Goal: Transaction & Acquisition: Purchase product/service

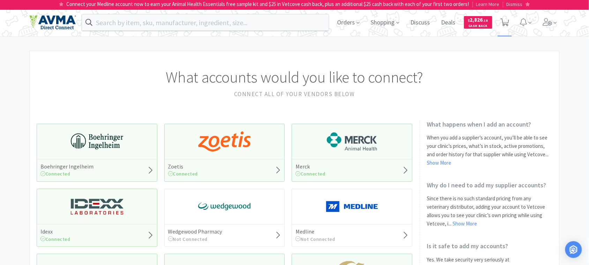
click at [505, 21] on icon at bounding box center [505, 23] width 9 height 8
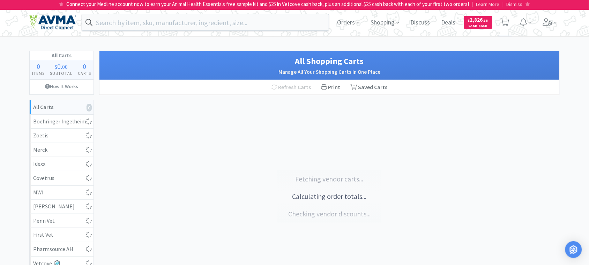
select select "5"
select select "1"
select select "3"
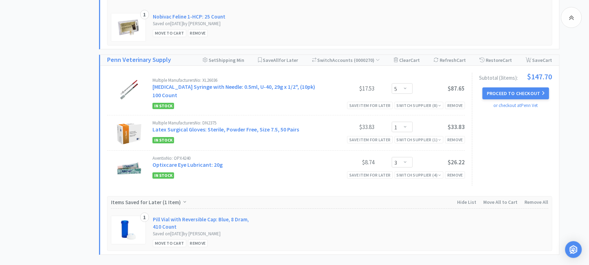
scroll to position [611, 0]
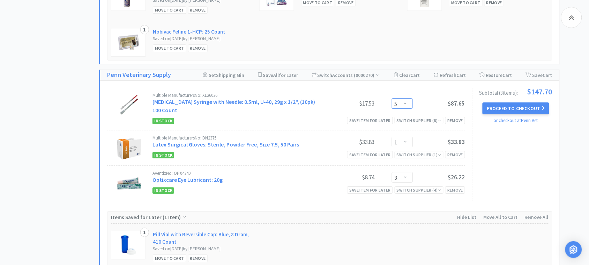
click at [407, 101] on select "Enter Quantity 1 2 3 4 5 6 7 8 9 10 11 12 13 14 15 16 17 18 19 20 Enter Quantity" at bounding box center [402, 103] width 21 height 10
click at [392, 98] on select "Enter Quantity 1 2 3 4 5 6 7 8 9 10 11 12 13 14 15 16 17 18 19 20 Enter Quantity" at bounding box center [402, 103] width 21 height 10
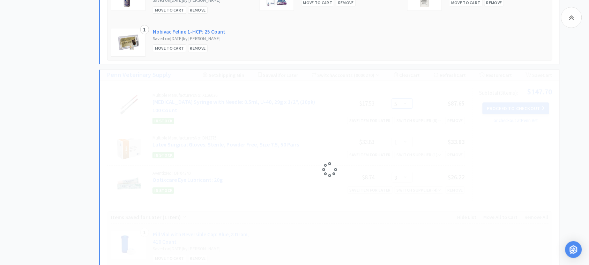
select select "10"
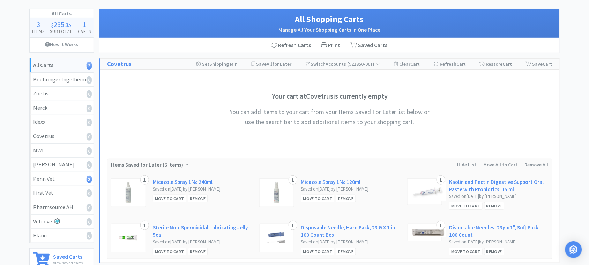
scroll to position [0, 0]
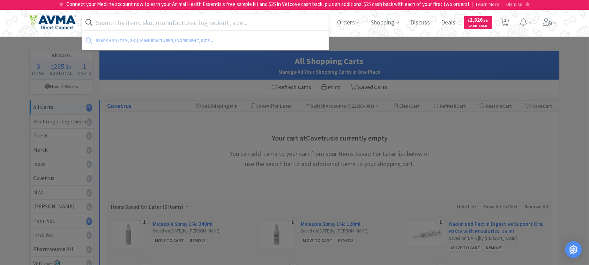
click at [194, 20] on input "text" at bounding box center [205, 22] width 247 height 16
paste input "084256"
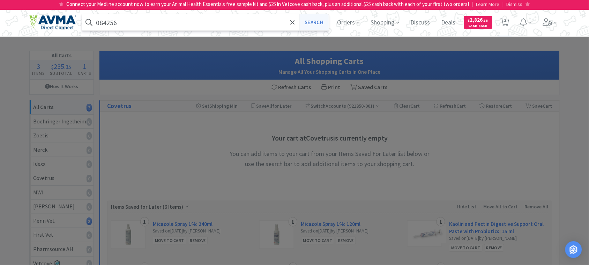
type input "084256"
click at [308, 24] on button "Search" at bounding box center [314, 22] width 29 height 16
select select "10"
select select "1"
select select "3"
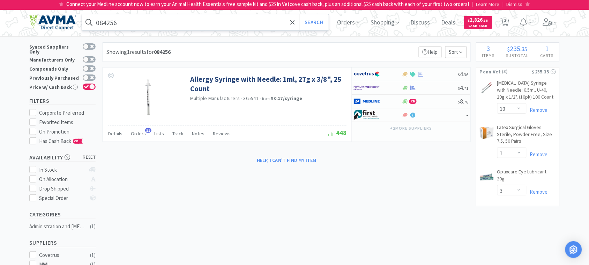
click at [137, 16] on input "084256" at bounding box center [205, 22] width 247 height 16
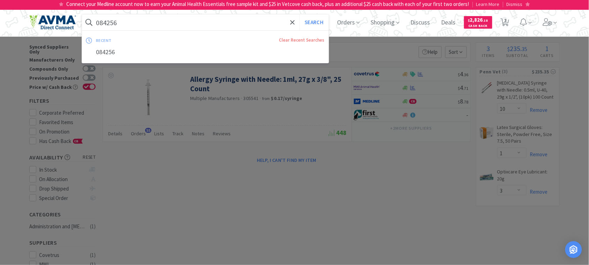
paste input "ZYV2030"
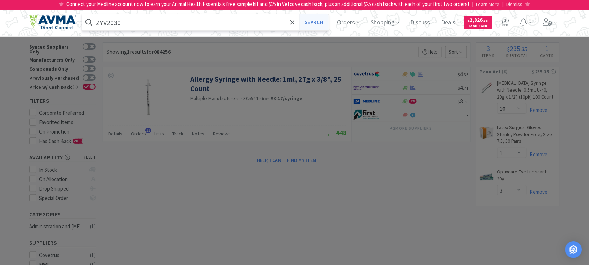
type input "ZYV2030"
click at [311, 25] on button "Search" at bounding box center [314, 22] width 29 height 16
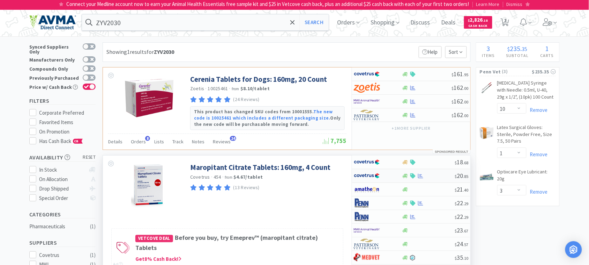
click at [369, 177] on img at bounding box center [367, 175] width 26 height 10
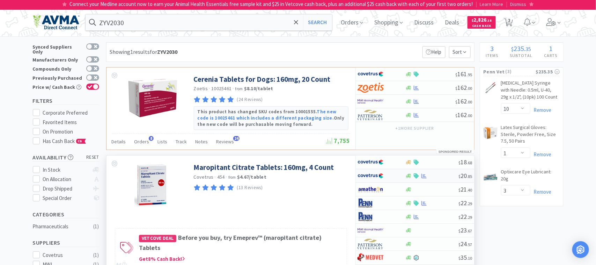
select select "1"
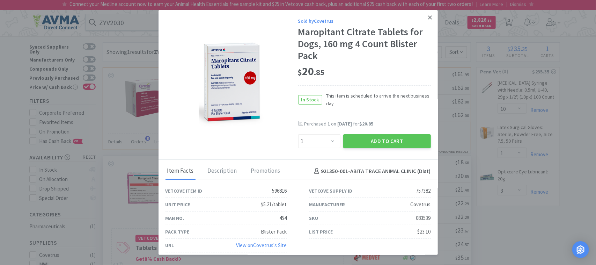
click at [428, 15] on icon at bounding box center [430, 17] width 4 height 6
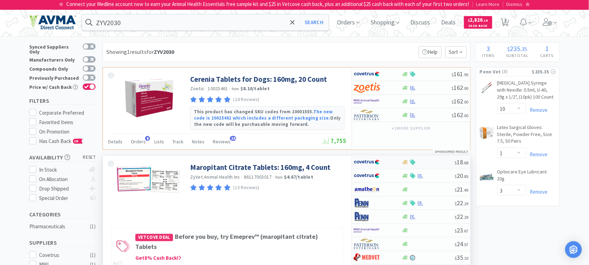
click at [367, 161] on img at bounding box center [367, 162] width 26 height 10
select select "1"
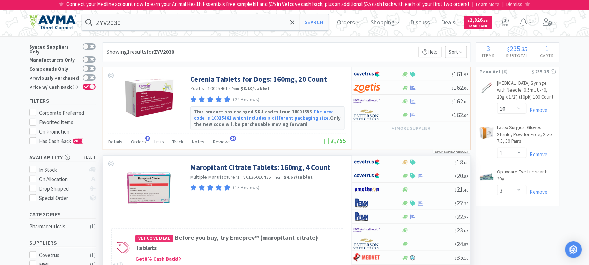
click at [275, 212] on div "Maropitant Citrate Tablets: 160mg, 4 Count Multiple Manufacturers · 86136010435…" at bounding box center [227, 184] width 249 height 58
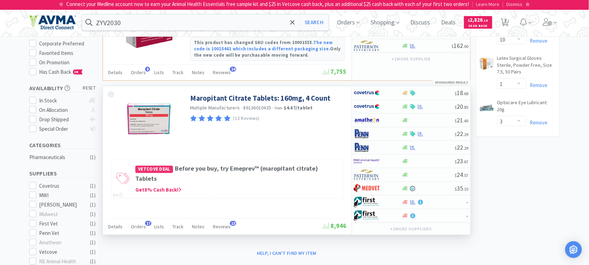
scroll to position [87, 0]
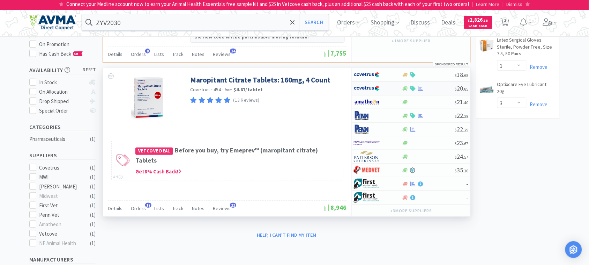
click at [367, 88] on img at bounding box center [367, 88] width 26 height 10
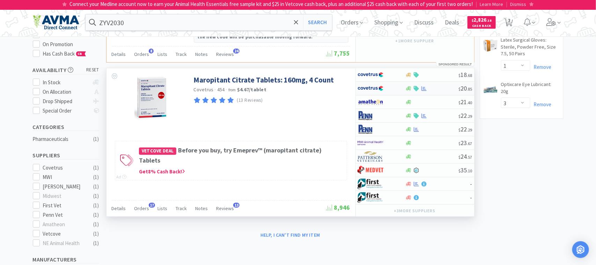
select select "1"
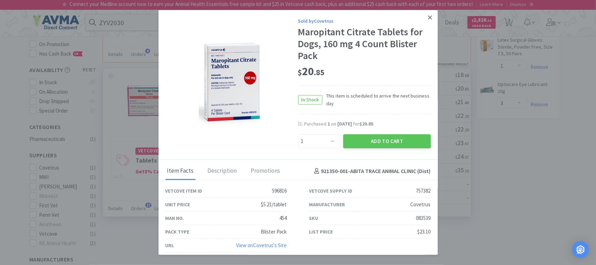
click at [428, 18] on icon at bounding box center [430, 17] width 4 height 6
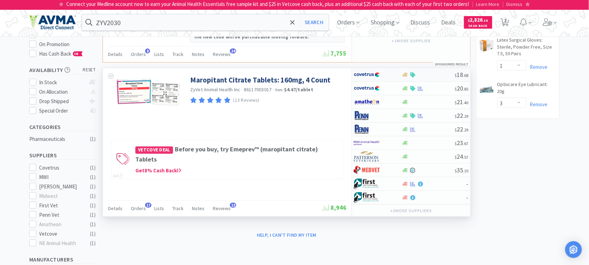
click at [368, 74] on img at bounding box center [367, 74] width 26 height 10
select select "1"
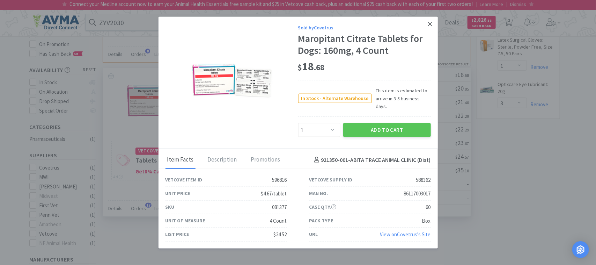
click at [431, 25] on icon at bounding box center [430, 24] width 4 height 6
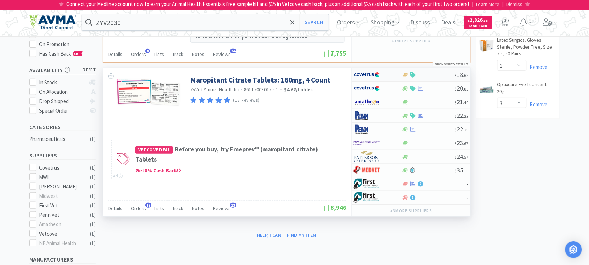
click at [365, 76] on img at bounding box center [367, 74] width 26 height 10
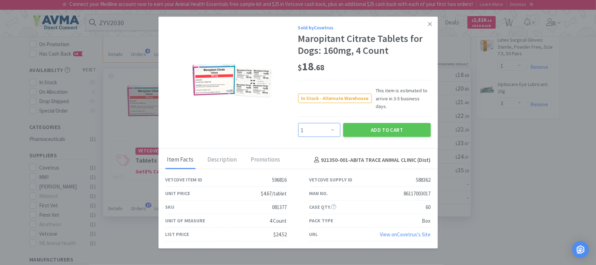
click at [333, 125] on select "Enter Quantity 1 2 3 4 5 6 7 8 9 10 11 12 13 14 15 16 17 18 19 20 Enter Quantity" at bounding box center [319, 130] width 42 height 14
select select "4"
click at [298, 123] on select "Enter Quantity 1 2 3 4 5 6 7 8 9 10 11 12 13 14 15 16 17 18 19 20 Enter Quantity" at bounding box center [319, 130] width 42 height 14
click at [387, 125] on button "Add to Cart" at bounding box center [387, 130] width 88 height 14
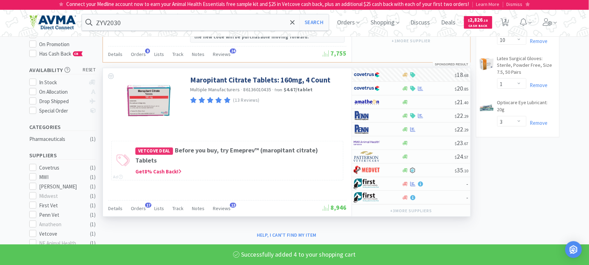
select select "4"
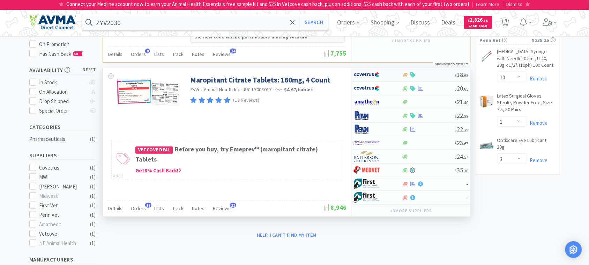
click at [368, 79] on img at bounding box center [367, 74] width 26 height 10
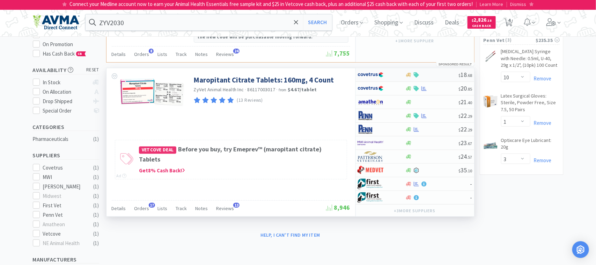
select select "1"
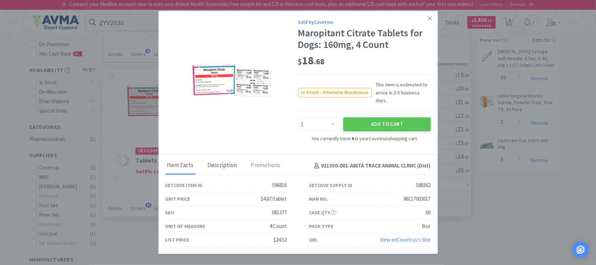
click at [217, 161] on div "Description" at bounding box center [222, 165] width 33 height 17
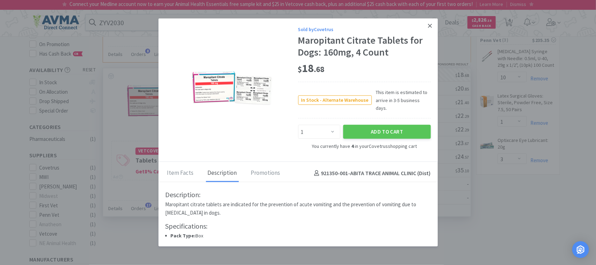
click at [430, 28] on icon at bounding box center [430, 26] width 4 height 6
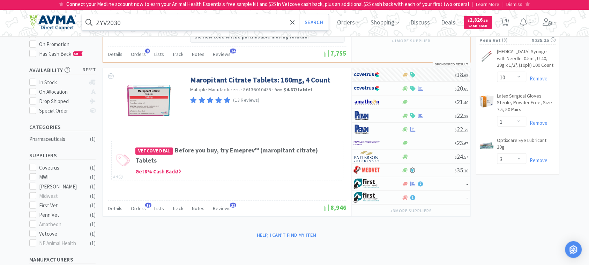
click at [139, 24] on input "ZYV2030" at bounding box center [205, 22] width 247 height 16
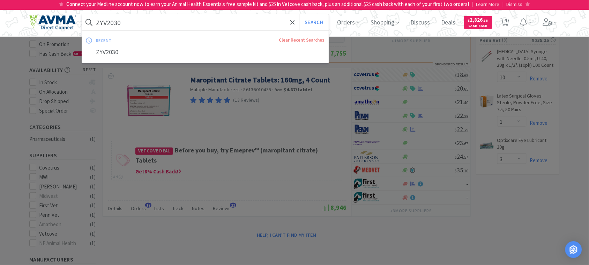
paste input "045682"
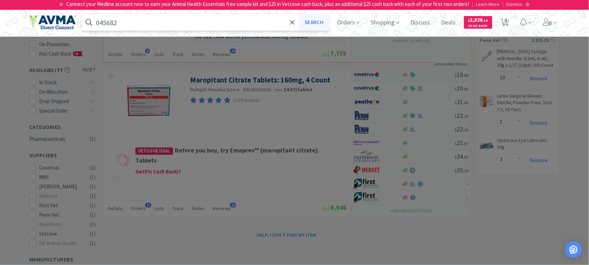
type input "045682"
click at [319, 25] on button "Search" at bounding box center [314, 22] width 29 height 16
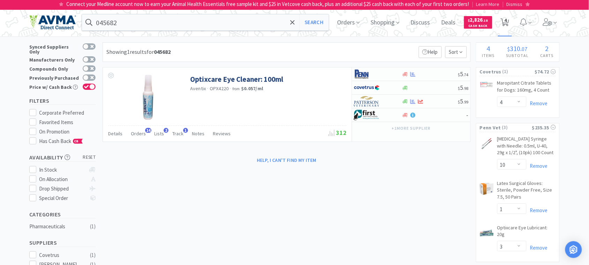
click at [510, 24] on icon at bounding box center [505, 23] width 9 height 8
select select "4"
select select "10"
select select "1"
select select "3"
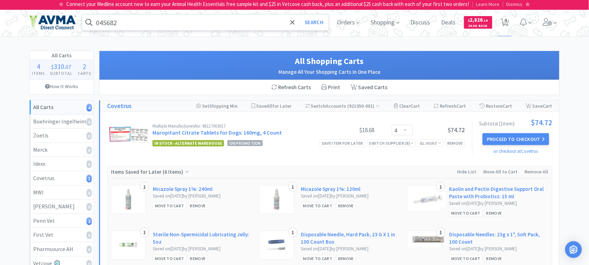
click at [126, 21] on input "045682" at bounding box center [205, 22] width 247 height 16
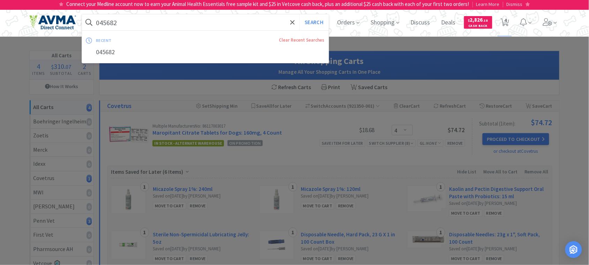
paste input "72770"
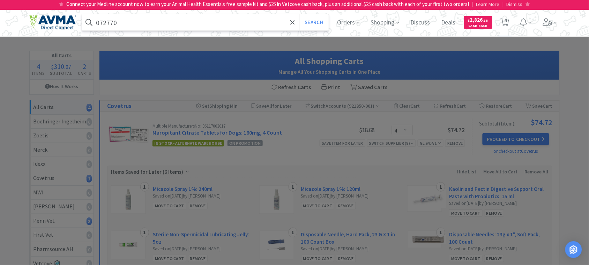
type input "072770"
click at [300, 14] on button "Search" at bounding box center [314, 22] width 29 height 16
select select "4"
select select "10"
select select "1"
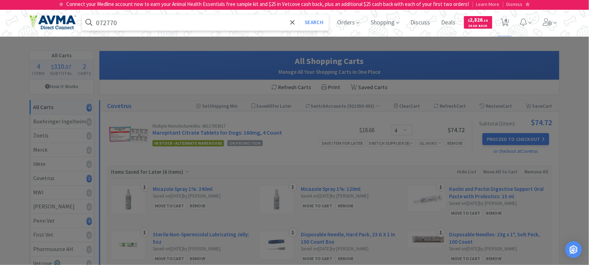
select select "3"
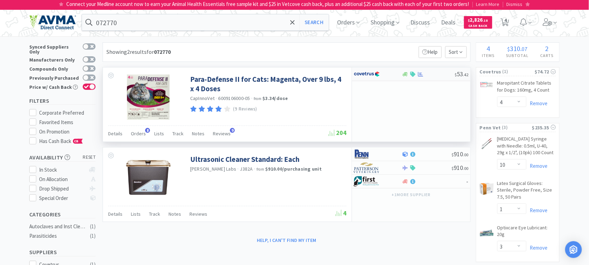
click at [363, 73] on img at bounding box center [367, 74] width 26 height 10
select select "1"
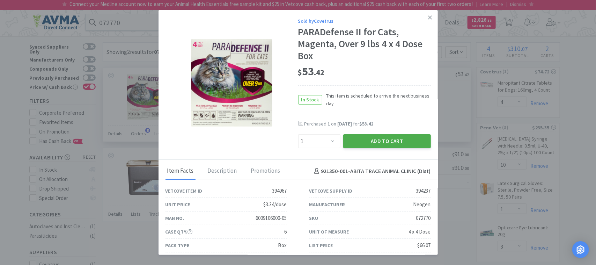
click at [375, 139] on button "Add to Cart" at bounding box center [387, 141] width 88 height 14
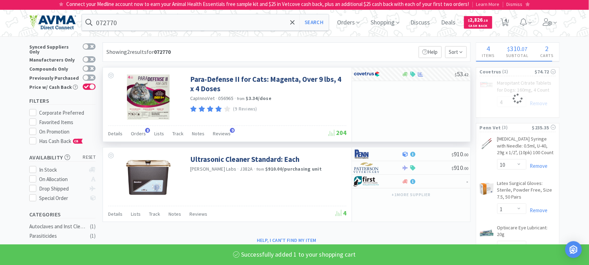
select select "1"
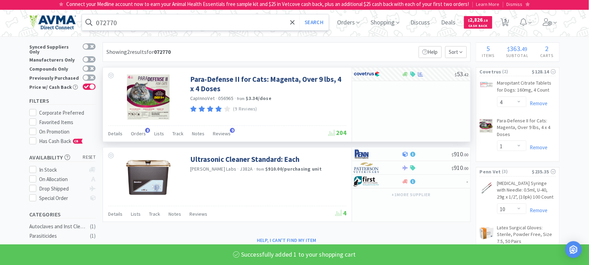
click at [121, 18] on input "072770" at bounding box center [205, 22] width 247 height 16
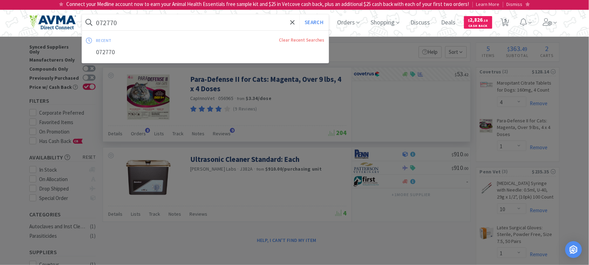
paste input "83882"
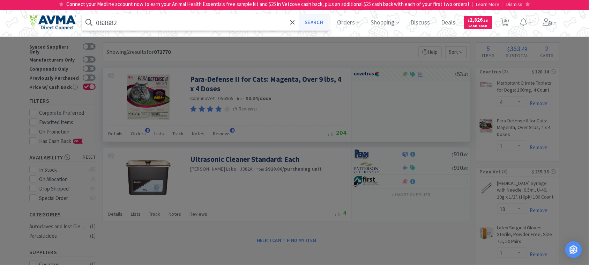
type input "083882"
click at [318, 21] on button "Search" at bounding box center [314, 22] width 29 height 16
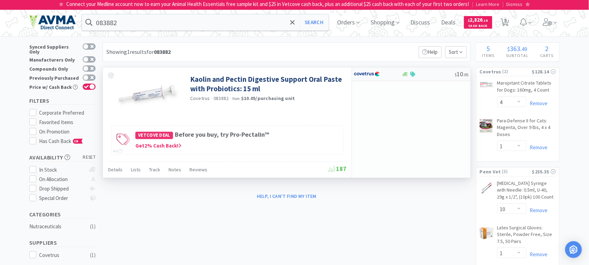
click at [363, 74] on img at bounding box center [367, 74] width 26 height 10
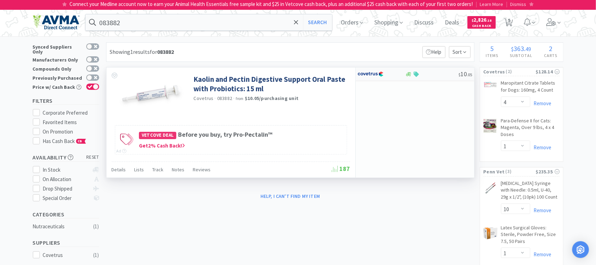
select select "1"
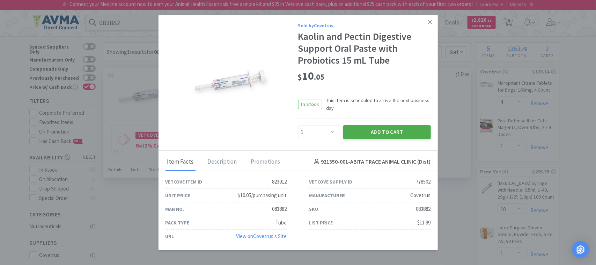
click at [388, 132] on button "Add to Cart" at bounding box center [387, 132] width 88 height 14
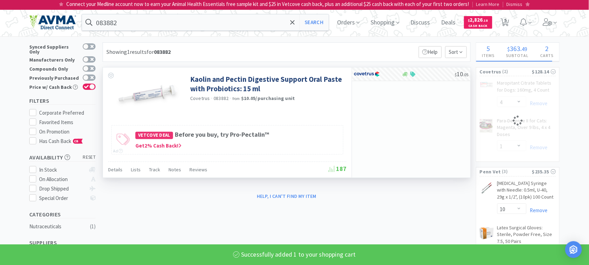
select select "1"
select select "4"
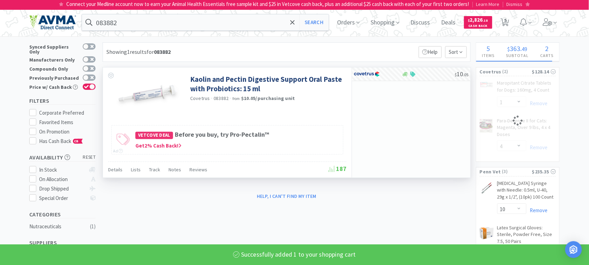
select select "1"
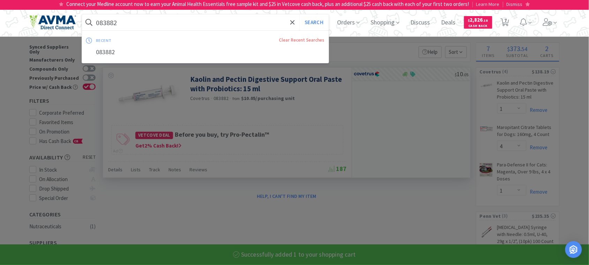
click at [113, 20] on input "083882" at bounding box center [205, 22] width 247 height 16
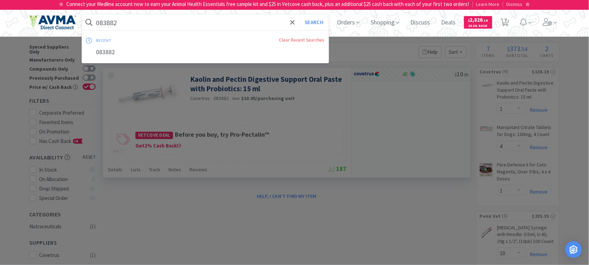
paste input "4256"
type input "084256"
click at [321, 20] on button "Search" at bounding box center [314, 22] width 29 height 16
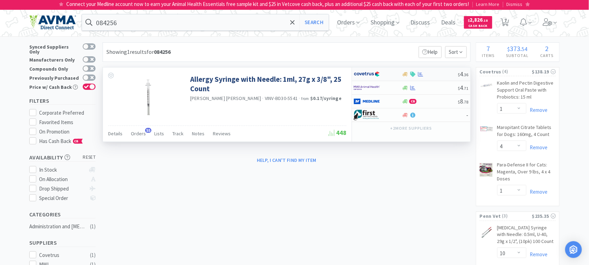
click at [373, 75] on img at bounding box center [367, 74] width 26 height 10
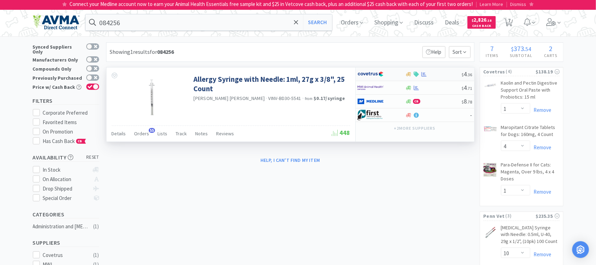
select select "1"
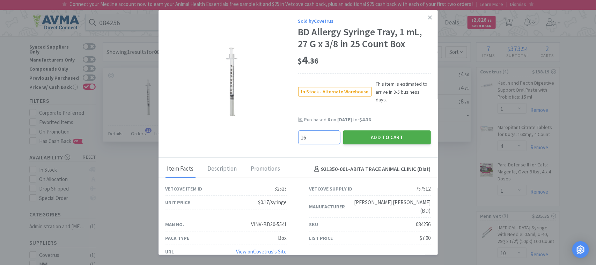
type input "16"
click at [385, 130] on button "Add to Cart" at bounding box center [387, 137] width 88 height 14
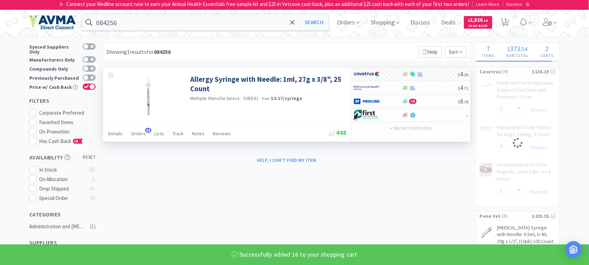
select select "16"
select select "1"
select select "4"
select select "1"
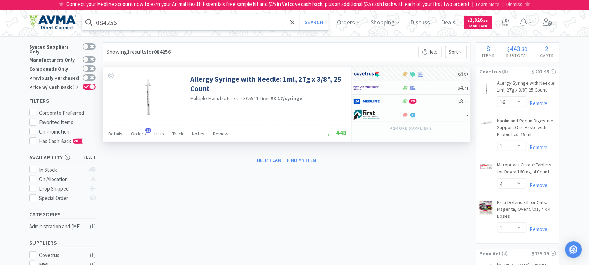
click at [135, 25] on input "084256" at bounding box center [205, 22] width 247 height 16
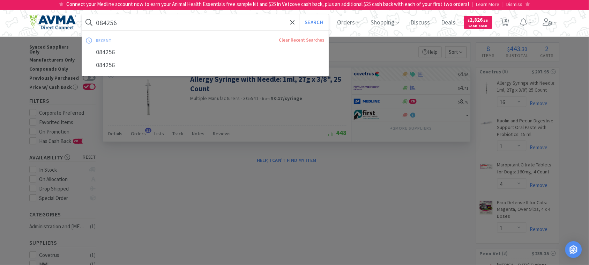
paste input "45682"
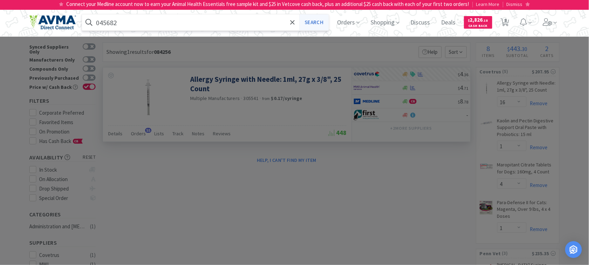
type input "045682"
click at [320, 25] on button "Search" at bounding box center [314, 22] width 29 height 16
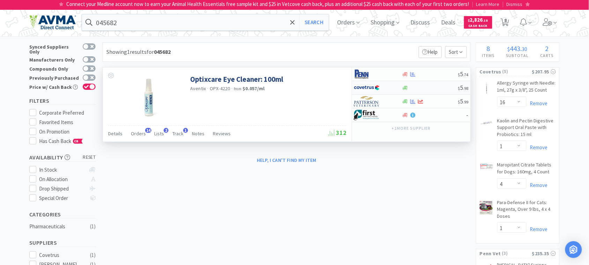
click at [364, 88] on img at bounding box center [367, 87] width 26 height 10
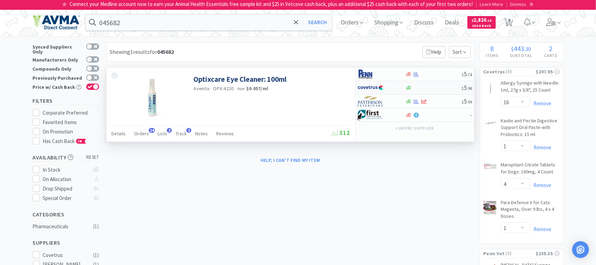
select select "1"
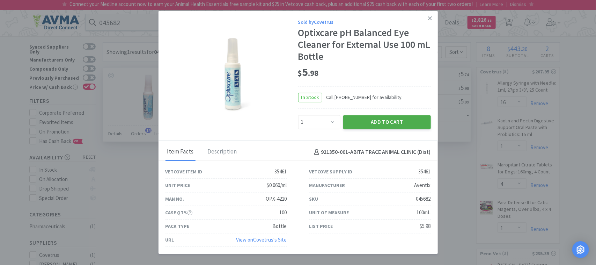
click at [394, 120] on button "Add to Cart" at bounding box center [387, 122] width 88 height 14
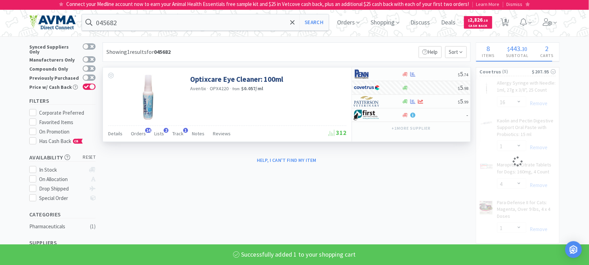
select select "1"
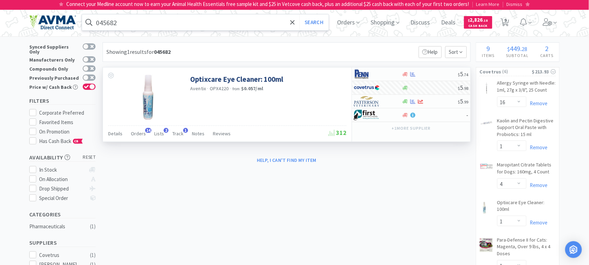
click at [119, 23] on input "045682" at bounding box center [205, 22] width 247 height 16
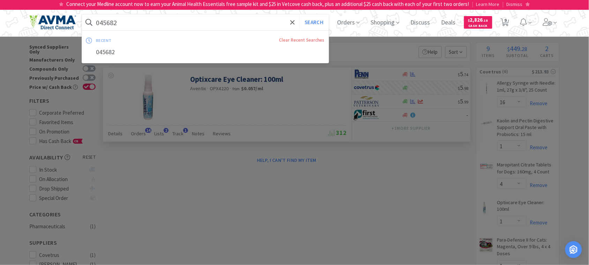
paste input "72769"
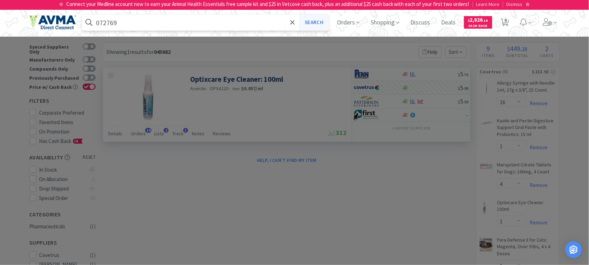
type input "072769"
click at [318, 22] on button "Search" at bounding box center [314, 22] width 29 height 16
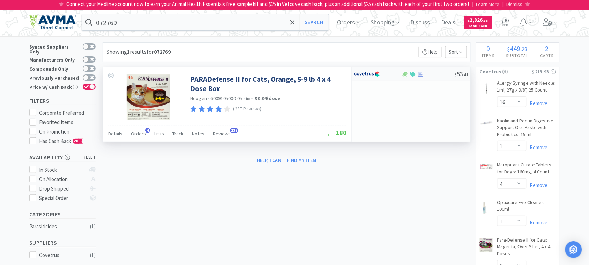
click at [366, 74] on img at bounding box center [367, 74] width 26 height 10
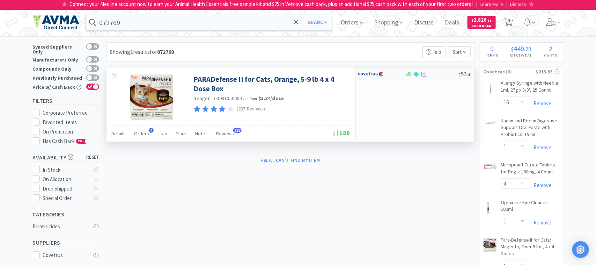
select select "1"
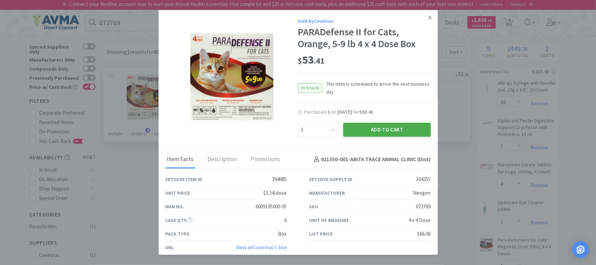
click at [377, 127] on button "Add to Cart" at bounding box center [387, 130] width 88 height 14
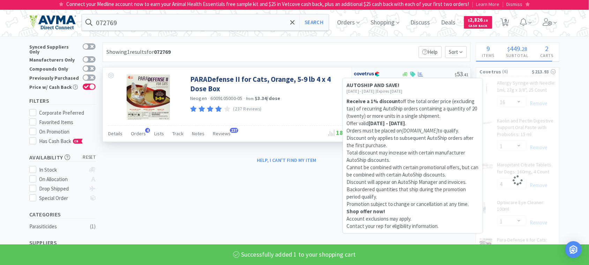
select select "1"
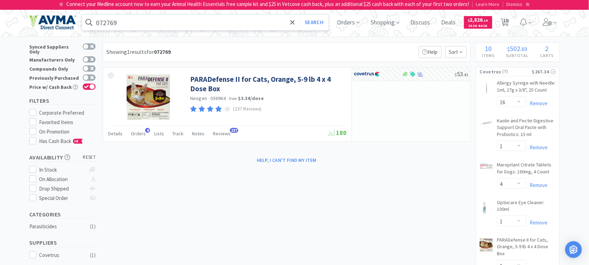
click at [140, 20] on input "072769" at bounding box center [205, 22] width 247 height 16
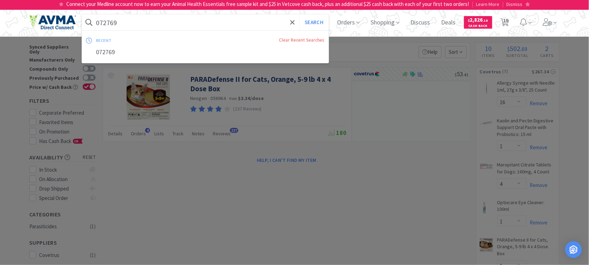
paste input "1571"
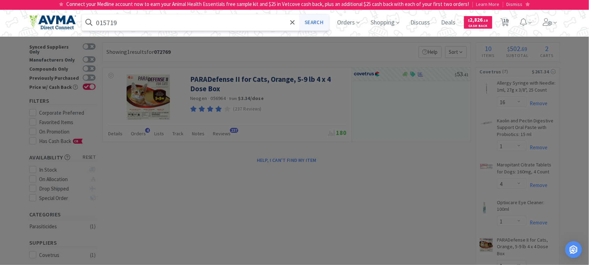
click at [322, 21] on button "Search" at bounding box center [314, 22] width 29 height 16
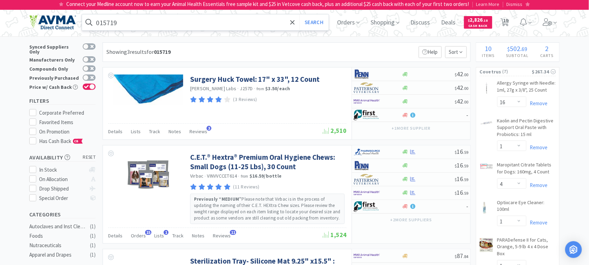
click at [163, 22] on input "015719" at bounding box center [205, 22] width 247 height 16
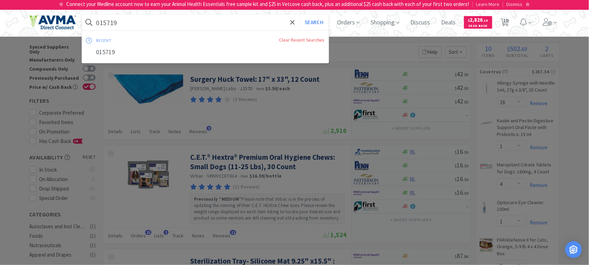
paste input "124307"
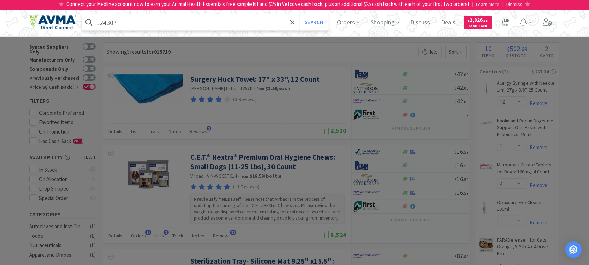
click at [300, 14] on button "Search" at bounding box center [314, 22] width 29 height 16
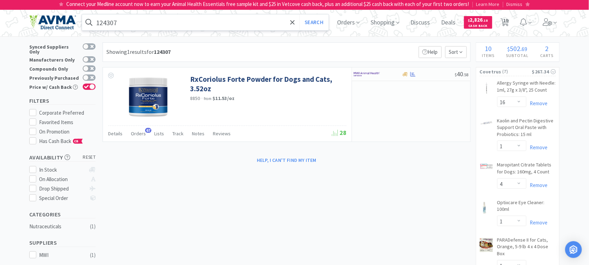
click at [130, 22] on input "124307" at bounding box center [205, 22] width 247 height 16
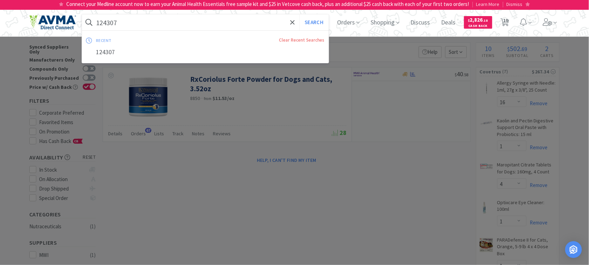
paste input "015861"
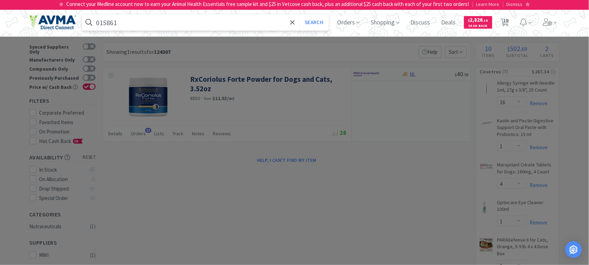
click at [300, 14] on button "Search" at bounding box center [314, 22] width 29 height 16
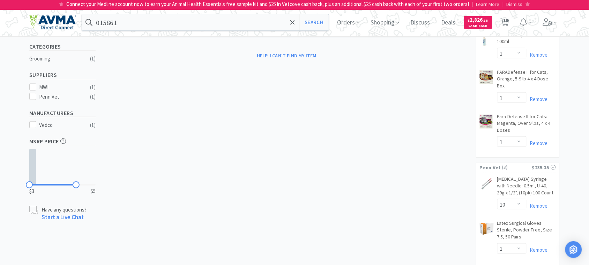
scroll to position [218, 0]
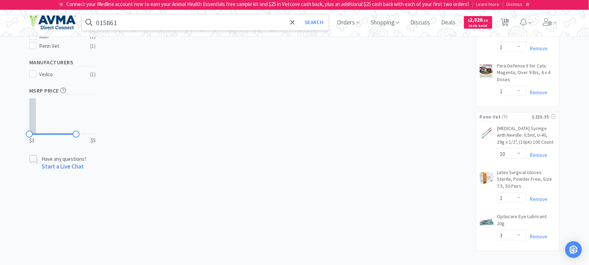
click at [170, 25] on input "015861" at bounding box center [205, 22] width 247 height 16
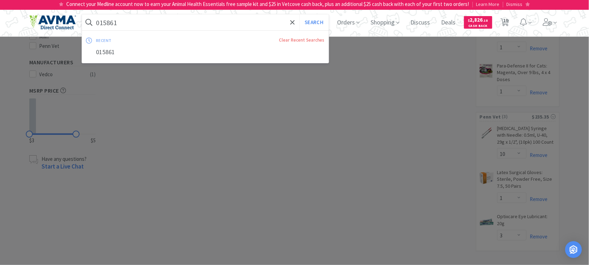
paste input "46700"
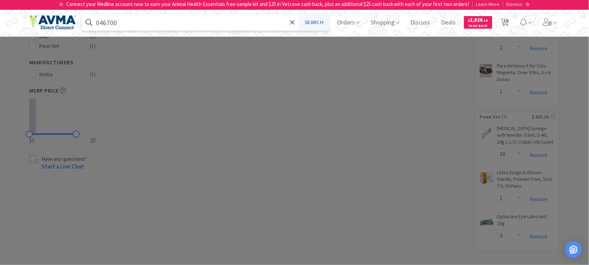
type input "046700"
click at [319, 24] on button "Search" at bounding box center [314, 22] width 29 height 16
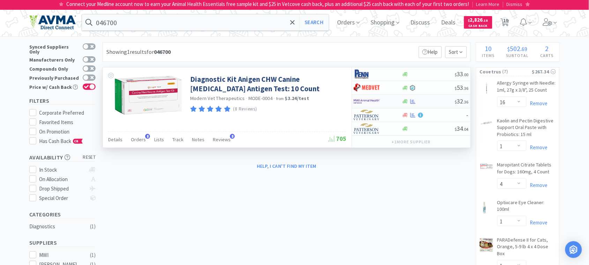
click at [365, 101] on img at bounding box center [367, 101] width 26 height 10
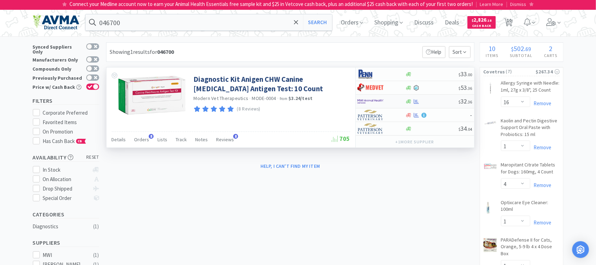
select select "1"
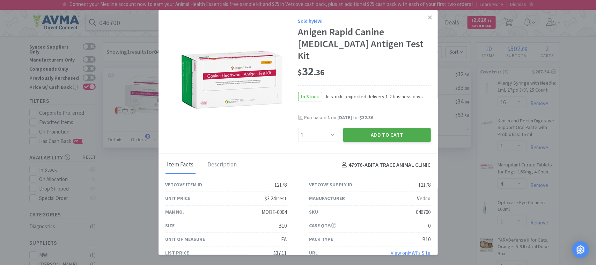
click at [377, 128] on button "Add to Cart" at bounding box center [387, 135] width 88 height 14
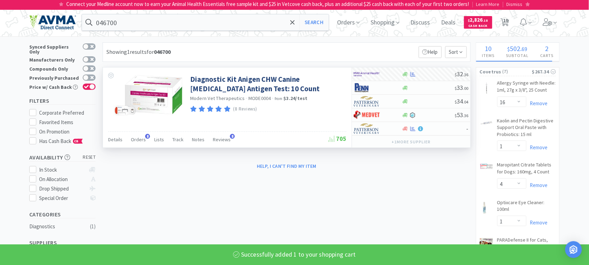
select select "1"
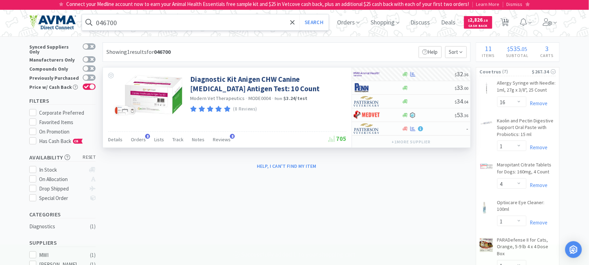
click at [180, 25] on input "046700" at bounding box center [205, 22] width 247 height 16
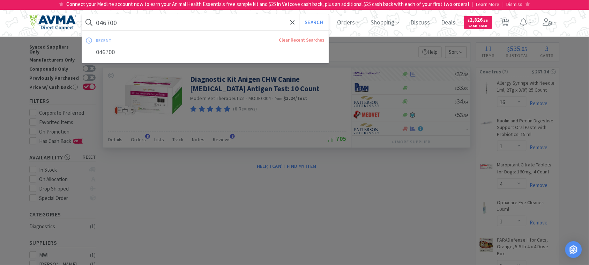
paste input "37082"
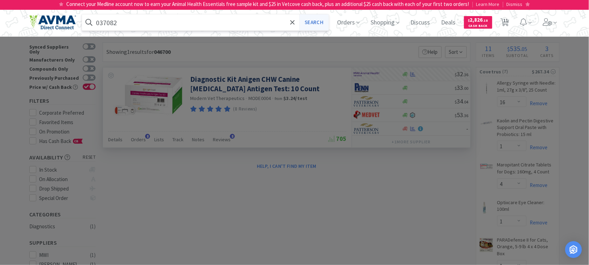
type input "037082"
click at [312, 23] on button "Search" at bounding box center [314, 22] width 29 height 16
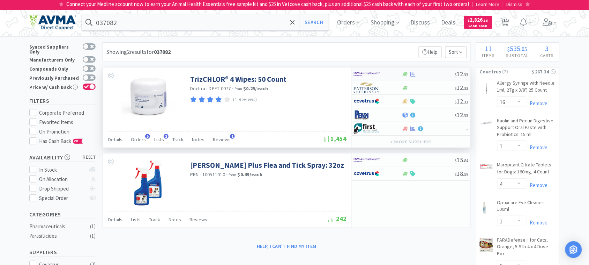
click at [367, 75] on img at bounding box center [367, 74] width 26 height 10
select select "1"
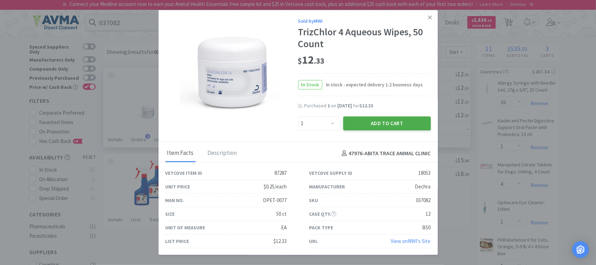
click at [374, 123] on button "Add to Cart" at bounding box center [387, 123] width 88 height 14
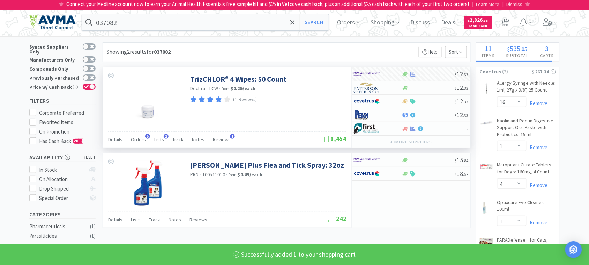
select select "1"
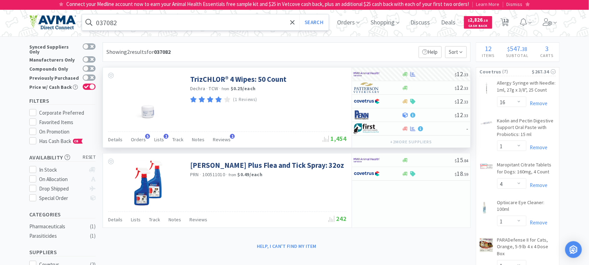
click at [128, 18] on input "037082" at bounding box center [205, 22] width 247 height 16
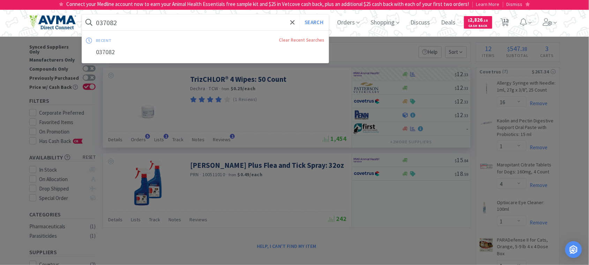
paste input "50123"
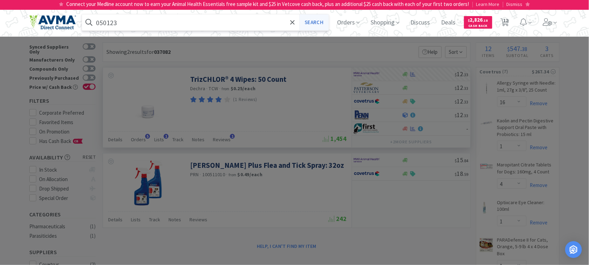
type input "050123"
click at [319, 20] on button "Search" at bounding box center [314, 22] width 29 height 16
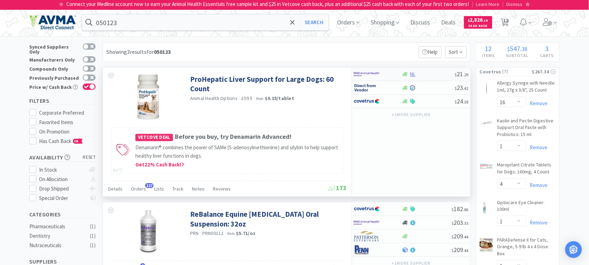
click at [366, 72] on img at bounding box center [367, 74] width 26 height 10
select select "1"
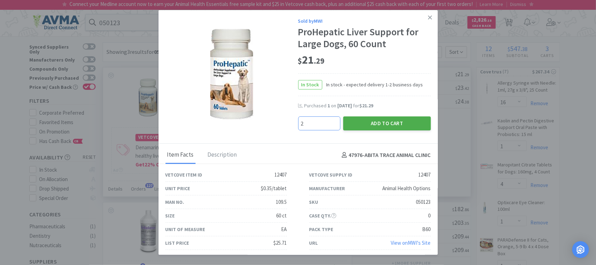
type input "2"
click at [384, 120] on button "Add to Cart" at bounding box center [387, 123] width 88 height 14
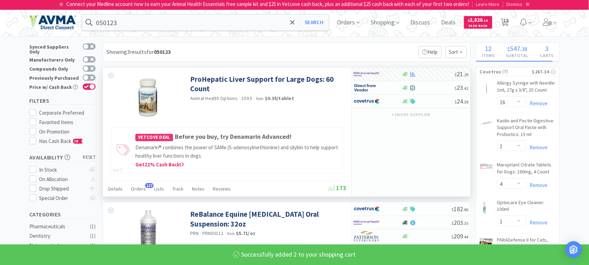
select select "2"
select select "1"
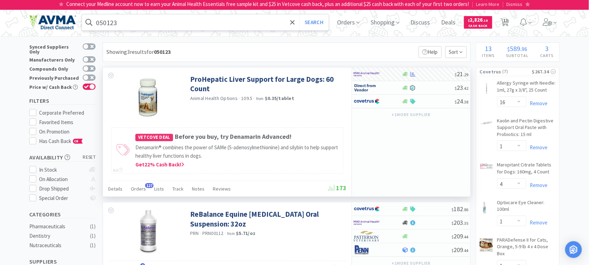
click at [105, 22] on input "050123" at bounding box center [205, 22] width 247 height 16
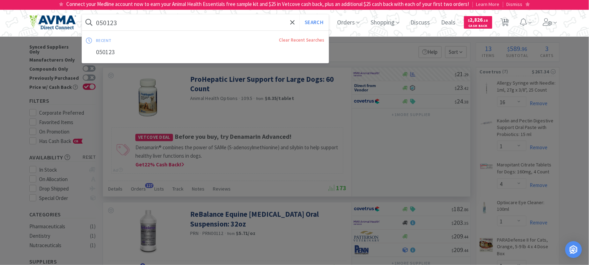
paste input "124307"
type input "124307"
click at [320, 22] on button "Search" at bounding box center [314, 22] width 29 height 16
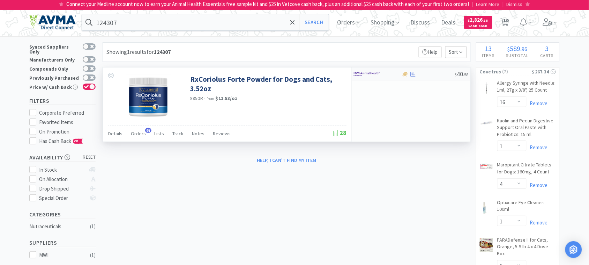
click at [364, 73] on img at bounding box center [367, 74] width 26 height 10
select select "1"
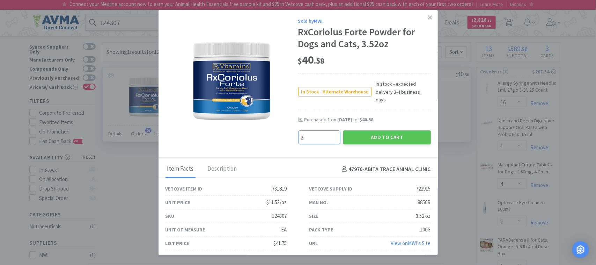
type input "2"
click at [393, 129] on div "Add to Cart" at bounding box center [387, 137] width 90 height 17
click at [394, 130] on button "Add to Cart" at bounding box center [387, 137] width 88 height 14
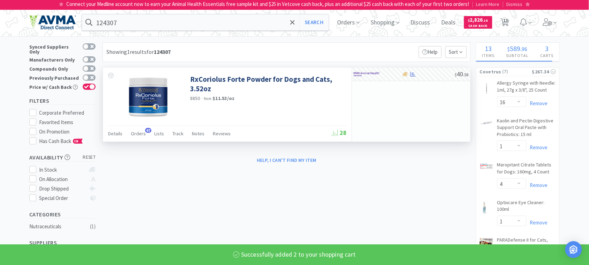
select select "2"
select select "1"
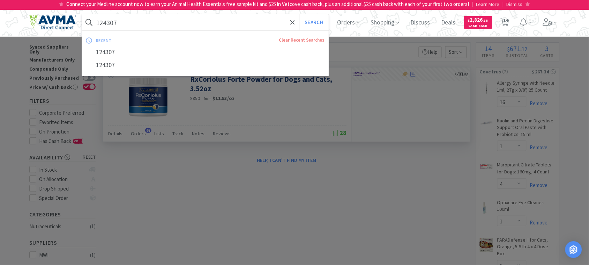
click at [109, 20] on input "124307" at bounding box center [205, 22] width 247 height 16
paste input "11984"
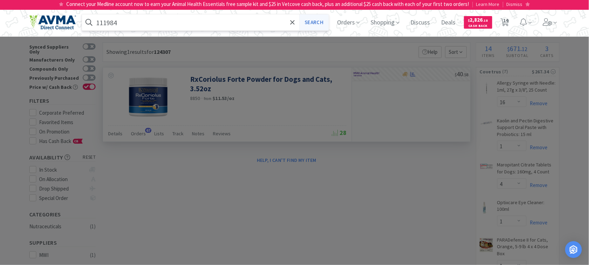
type input "111984"
click at [317, 23] on button "Search" at bounding box center [314, 22] width 29 height 16
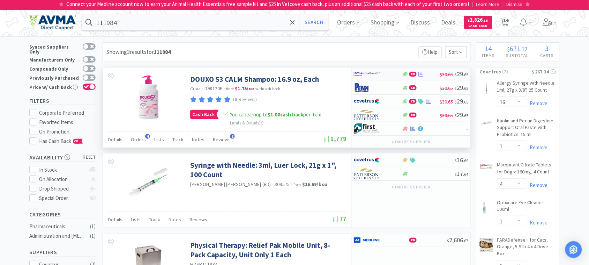
click at [360, 74] on img at bounding box center [367, 74] width 26 height 10
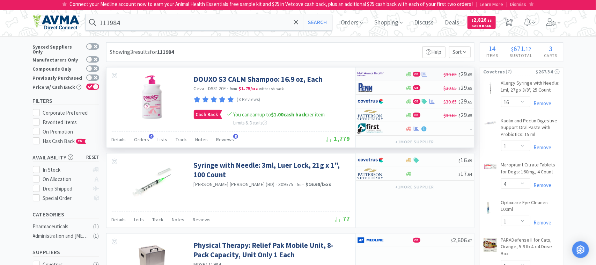
select select "1"
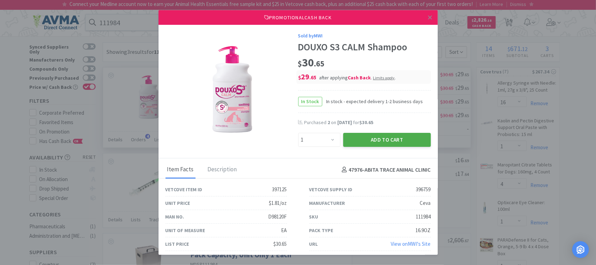
click at [382, 138] on button "Add to Cart" at bounding box center [387, 140] width 88 height 14
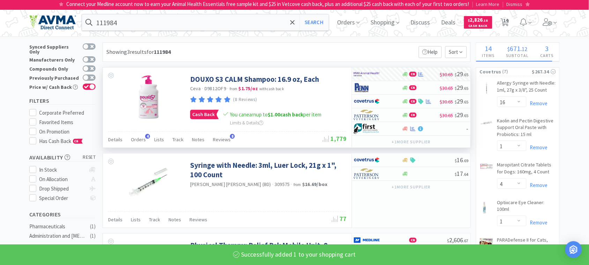
select select "1"
select select "2"
select select "1"
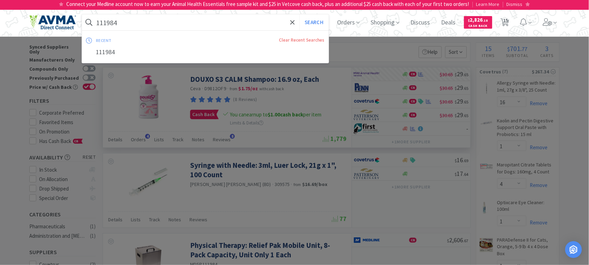
click at [151, 30] on input "111984" at bounding box center [205, 22] width 247 height 16
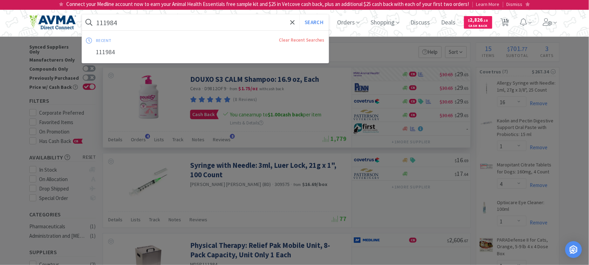
paste input "078013217"
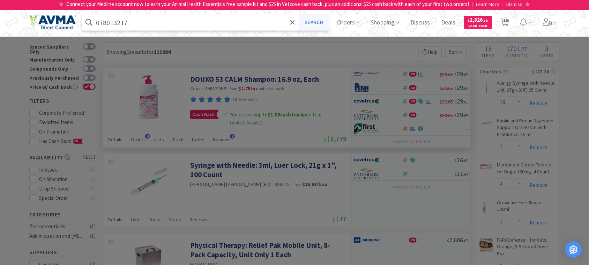
click at [322, 24] on button "Search" at bounding box center [314, 22] width 29 height 16
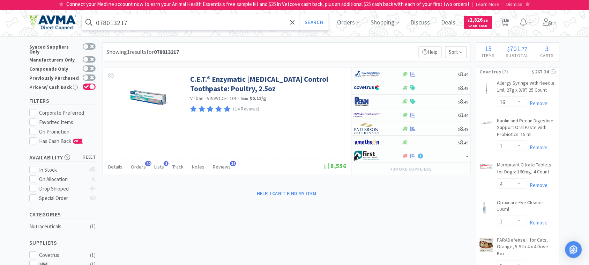
click at [166, 20] on input "078013217" at bounding box center [205, 22] width 247 height 16
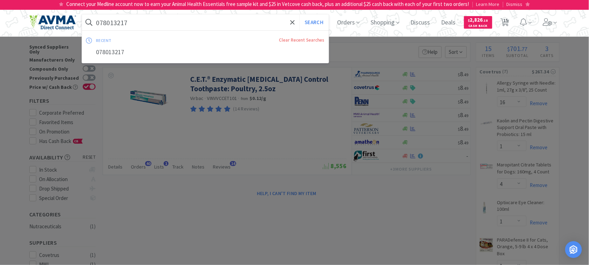
paste input "AVX11501"
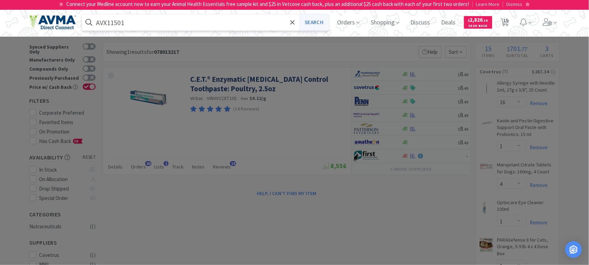
click at [315, 23] on button "Search" at bounding box center [314, 22] width 29 height 16
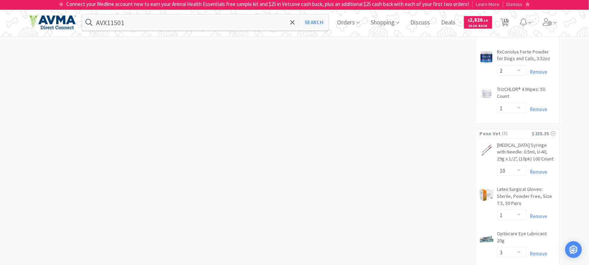
scroll to position [430, 0]
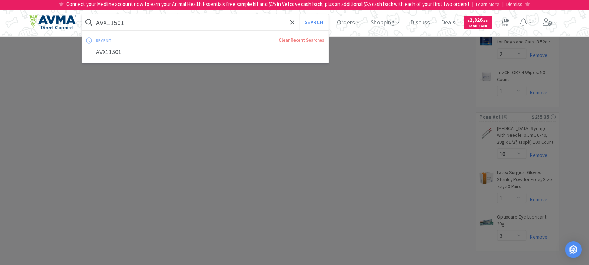
click at [130, 24] on input "AVX11501" at bounding box center [205, 22] width 247 height 16
paste input "ZYV2000"
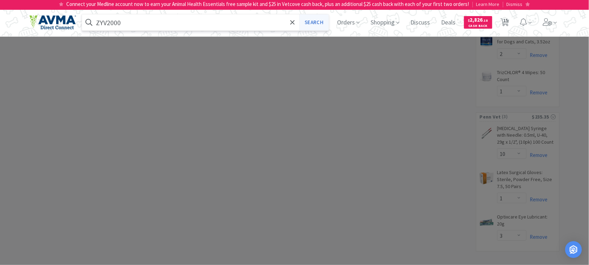
type input "ZYV2000"
click at [307, 22] on button "Search" at bounding box center [314, 22] width 29 height 16
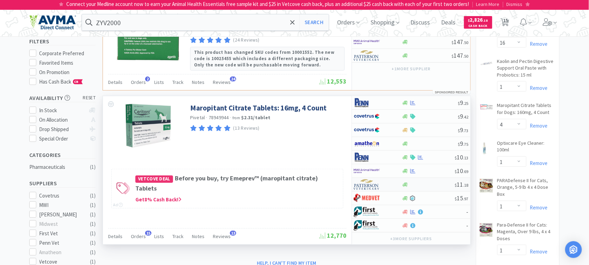
scroll to position [44, 0]
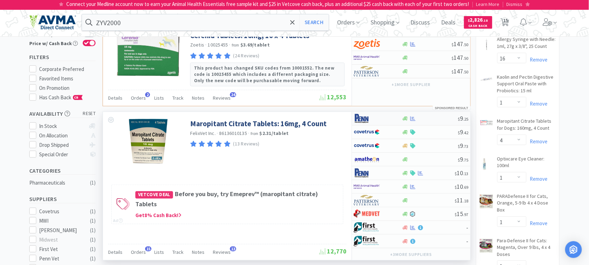
click at [359, 119] on img at bounding box center [367, 118] width 26 height 10
select select "1"
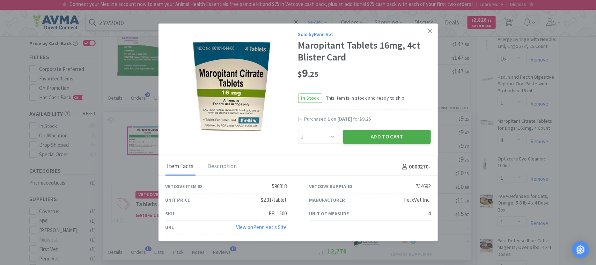
click at [389, 134] on button "Add to Cart" at bounding box center [387, 137] width 88 height 14
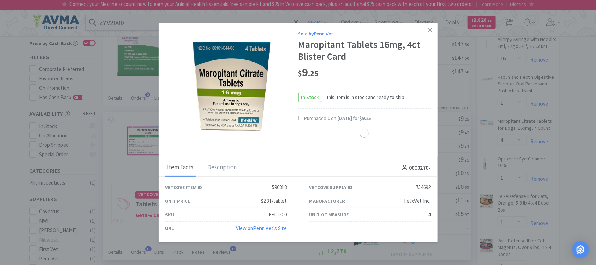
select select "1"
select select "3"
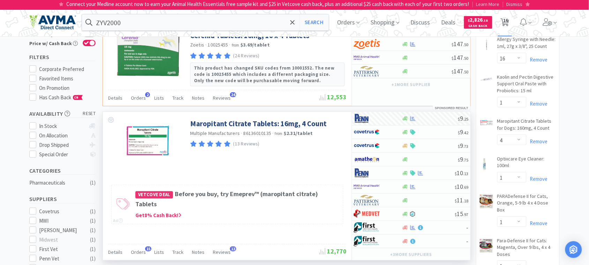
click at [508, 22] on span "16" at bounding box center [505, 20] width 5 height 28
select select "16"
select select "1"
select select "4"
select select "1"
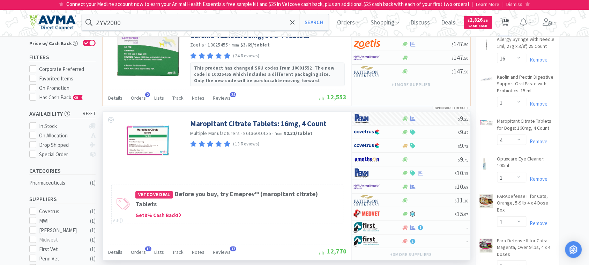
select select "1"
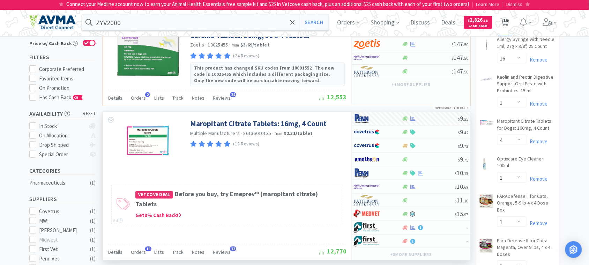
select select "2"
select select "1"
select select "10"
select select "1"
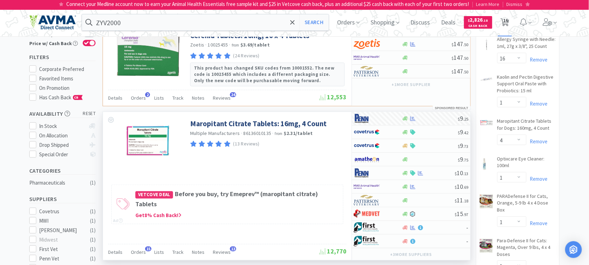
select select "1"
select select "3"
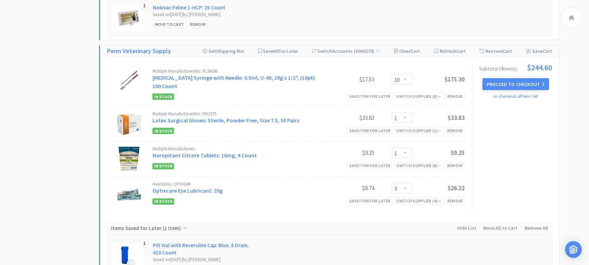
scroll to position [1047, 0]
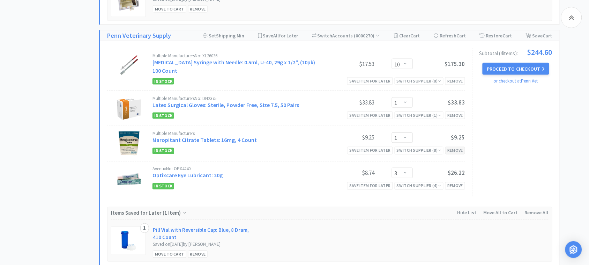
click at [456, 147] on div "Remove" at bounding box center [455, 150] width 20 height 7
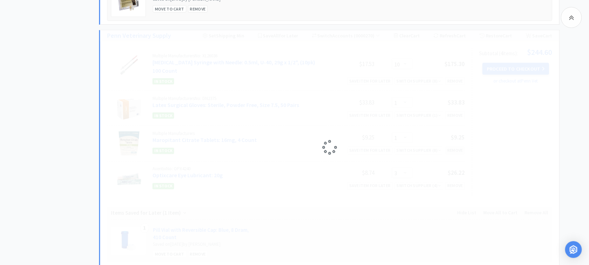
select select "3"
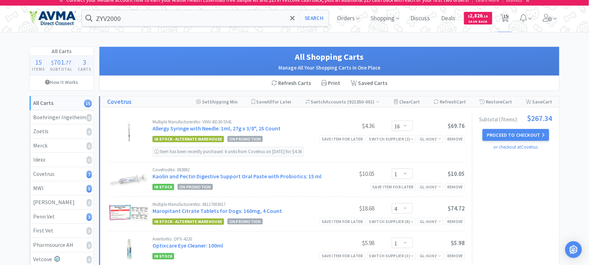
scroll to position [0, 0]
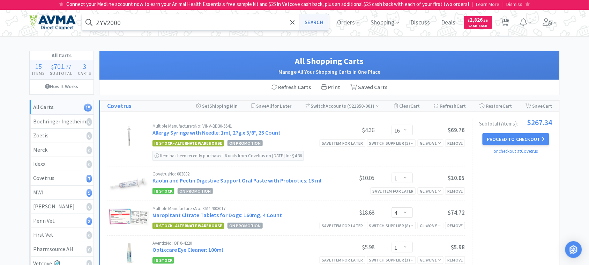
click at [310, 21] on button "Search" at bounding box center [314, 22] width 29 height 16
select select "16"
select select "1"
select select "4"
select select "1"
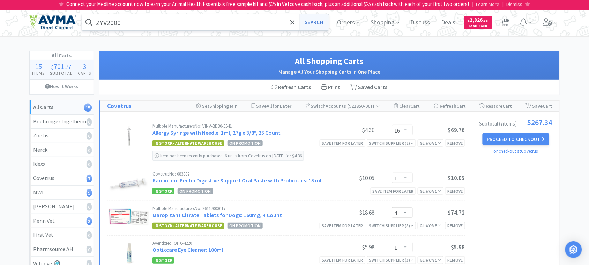
select select "1"
select select "2"
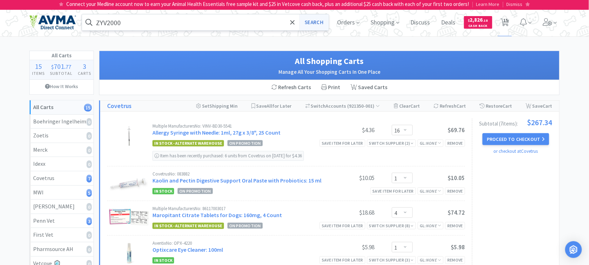
select select "2"
select select "1"
select select "10"
select select "1"
select select "3"
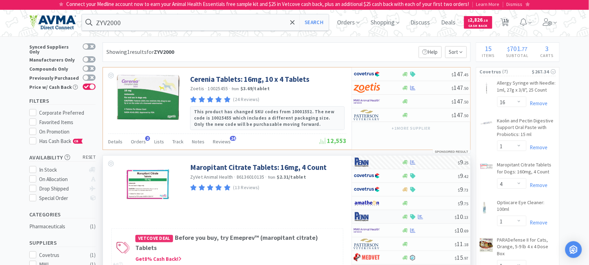
click at [368, 219] on img at bounding box center [367, 216] width 26 height 10
select select "1"
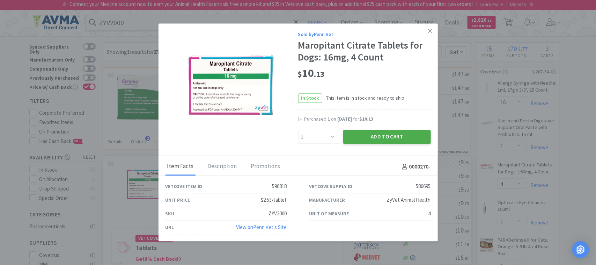
click at [398, 135] on button "Add to Cart" at bounding box center [387, 137] width 88 height 14
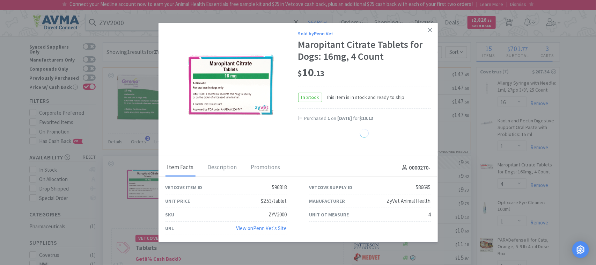
select select "1"
select select "3"
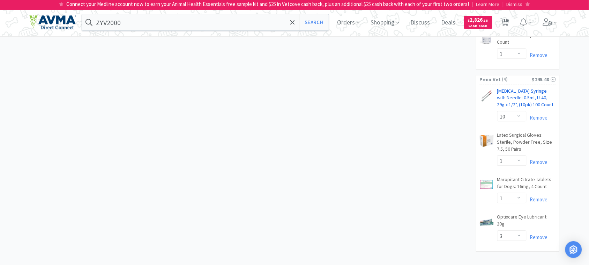
scroll to position [424, 0]
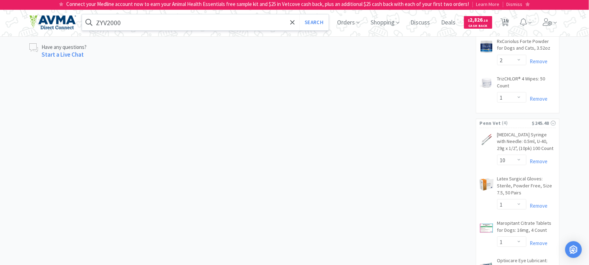
click at [128, 26] on input "ZYV2000" at bounding box center [205, 22] width 247 height 16
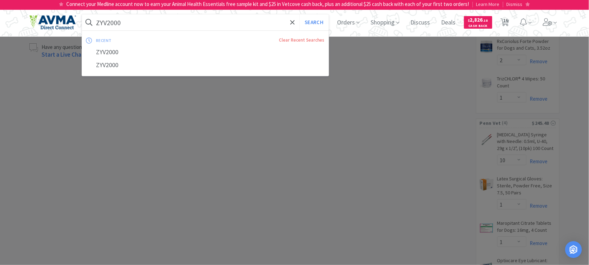
paste input "731022"
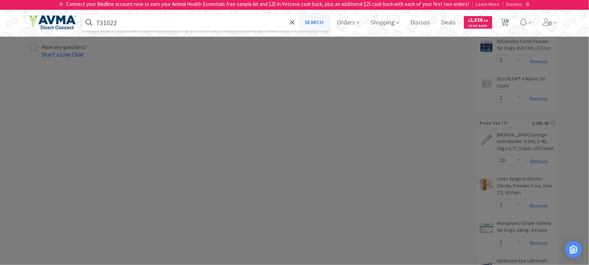
type input "731022"
click at [316, 22] on button "Search" at bounding box center [314, 22] width 29 height 16
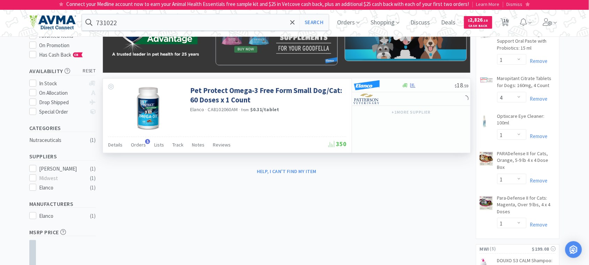
scroll to position [87, 0]
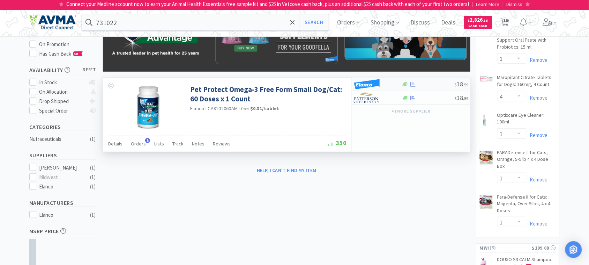
click at [368, 82] on img at bounding box center [367, 84] width 26 height 10
select select "1"
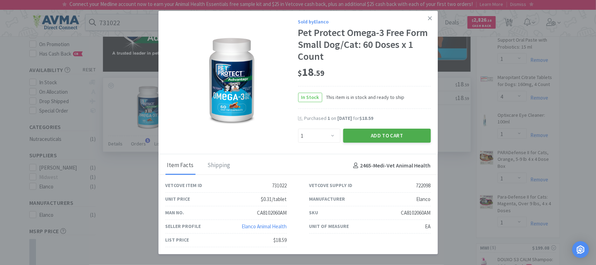
click at [388, 135] on button "Add to Cart" at bounding box center [387, 136] width 88 height 14
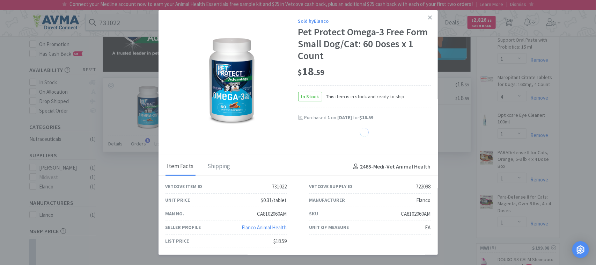
select select "1"
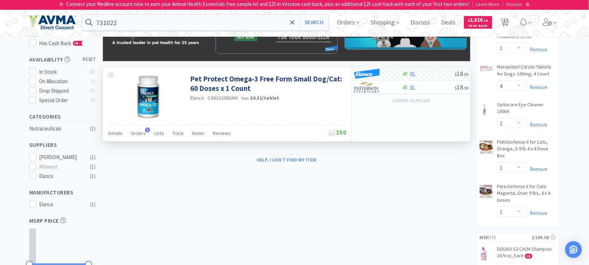
scroll to position [0, 0]
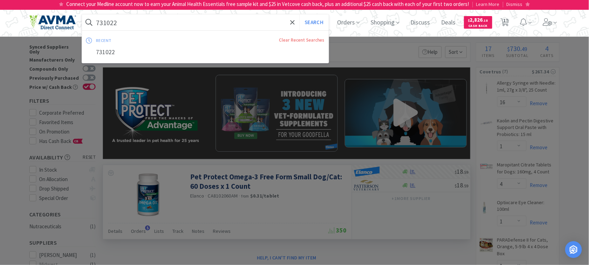
click at [133, 19] on input "731022" at bounding box center [205, 22] width 247 height 16
paste input "021164"
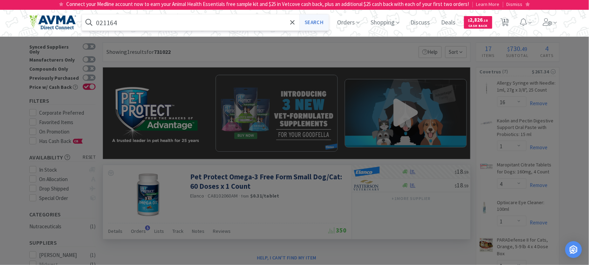
type input "021164"
click at [318, 20] on button "Search" at bounding box center [314, 22] width 29 height 16
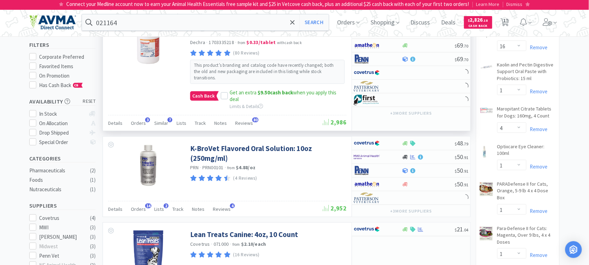
scroll to position [131, 0]
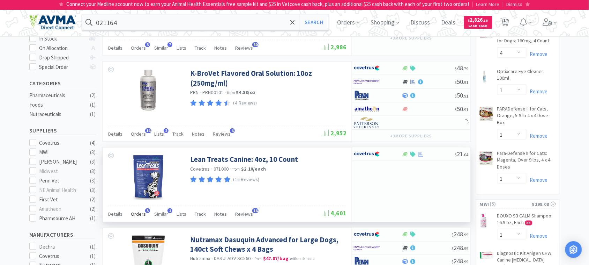
click at [138, 211] on span "Orders" at bounding box center [138, 214] width 15 height 6
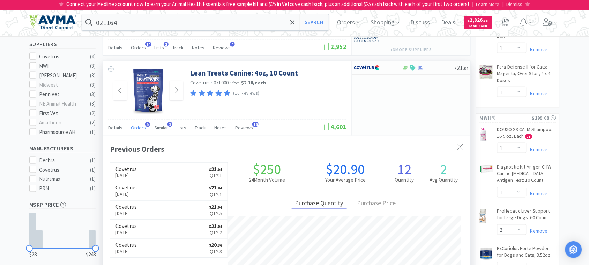
scroll to position [218, 0]
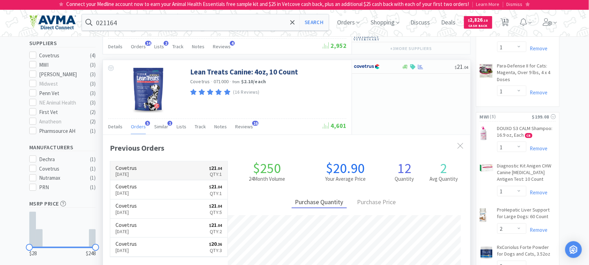
click at [137, 170] on p "[DATE]" at bounding box center [126, 174] width 21 height 8
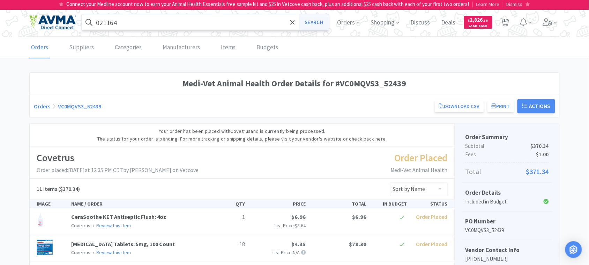
click at [311, 21] on button "Search" at bounding box center [314, 22] width 29 height 16
select select "16"
select select "1"
select select "4"
select select "1"
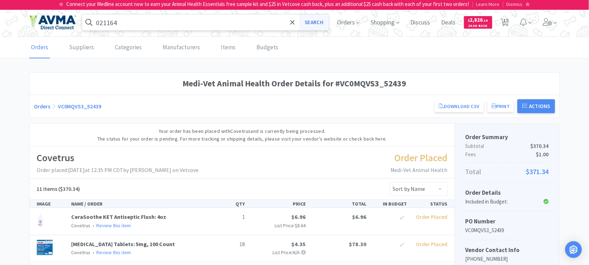
select select "1"
select select "2"
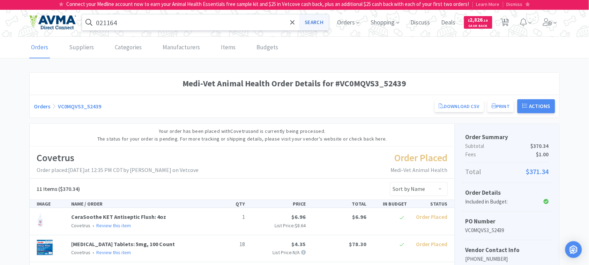
select select "2"
select select "1"
select select "10"
select select "1"
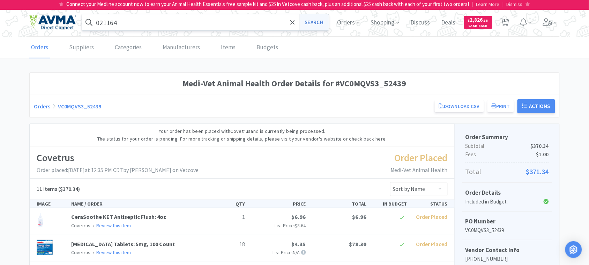
select select "3"
select select "1"
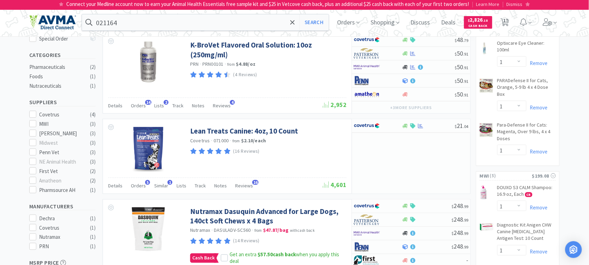
scroll to position [175, 0]
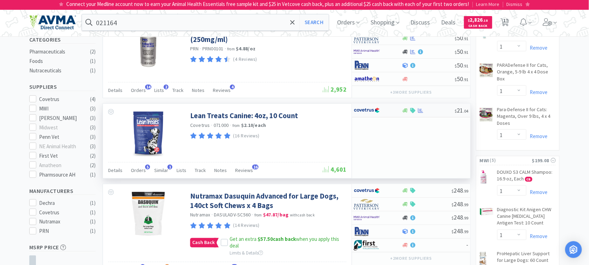
click at [366, 105] on img at bounding box center [367, 110] width 26 height 10
select select "1"
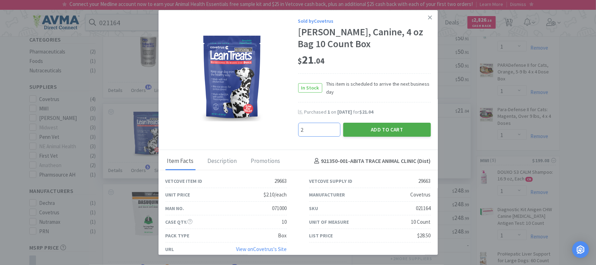
type input "2"
click at [384, 127] on button "Add to Cart" at bounding box center [387, 130] width 88 height 14
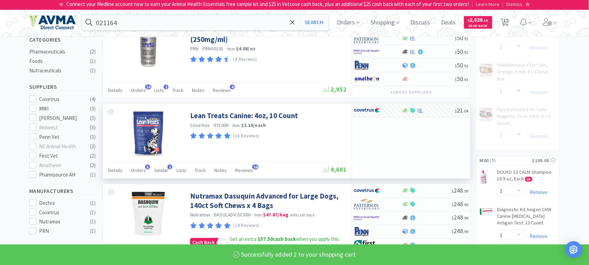
select select "2"
select select "4"
select select "1"
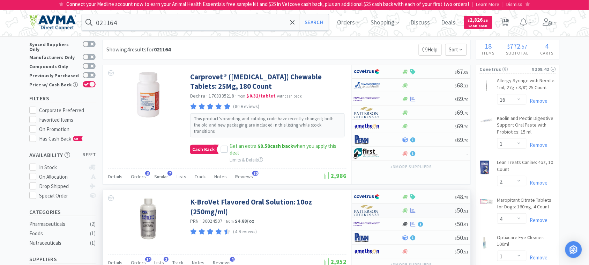
scroll to position [87, 0]
